Goal: Check status

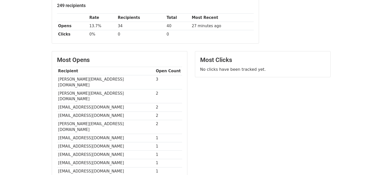
click at [323, 44] on div "Summary 249 recipients Rate Recipients Total Most Recent Opens 13.7% 34 40 27 m…" at bounding box center [191, 17] width 286 height 61
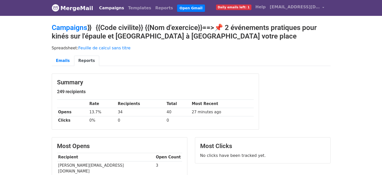
click at [112, 9] on link "Campaigns" at bounding box center [111, 8] width 29 height 10
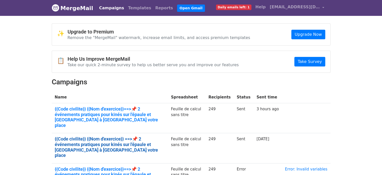
click at [94, 136] on link "{{Code civilite}} {{Nom d'exercice}} ==>📌 2 événements pratiques pour kinés sur…" at bounding box center [110, 147] width 110 height 22
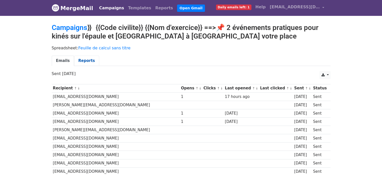
click at [89, 59] on link "Reports" at bounding box center [86, 61] width 25 height 10
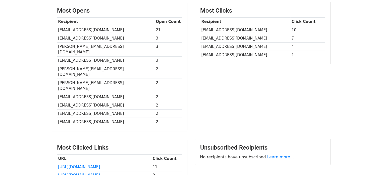
scroll to position [143, 0]
drag, startPoint x: 386, startPoint y: 33, endPoint x: 380, endPoint y: 100, distance: 67.1
click at [380, 100] on html "MergeMail Campaigns Templates Reports Open Gmail Daily emails left: 1 Help [EMA…" at bounding box center [191, 47] width 382 height 381
click at [155, 26] on td "21" at bounding box center [168, 30] width 27 height 8
